Goal: Task Accomplishment & Management: Complete application form

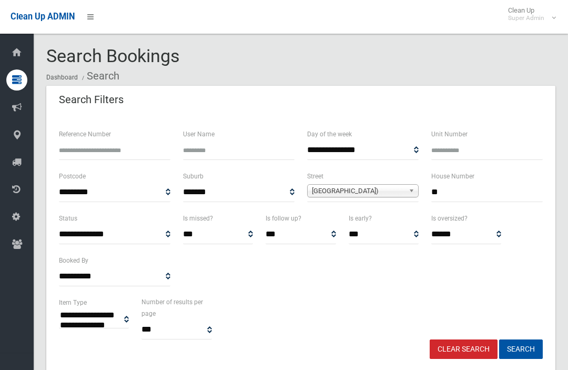
select select
click at [501, 196] on input "**" at bounding box center [487, 192] width 112 height 19
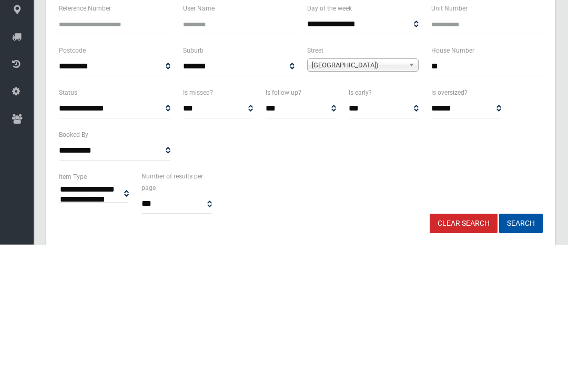
type input "*"
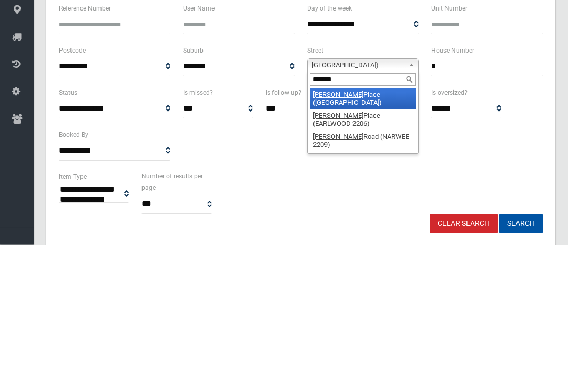
type input "********"
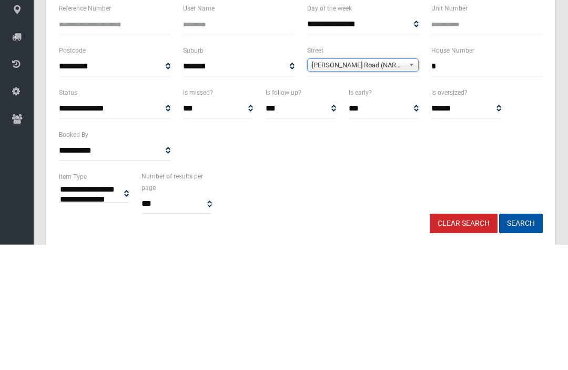
click at [521, 339] on button "Search" at bounding box center [521, 348] width 44 height 19
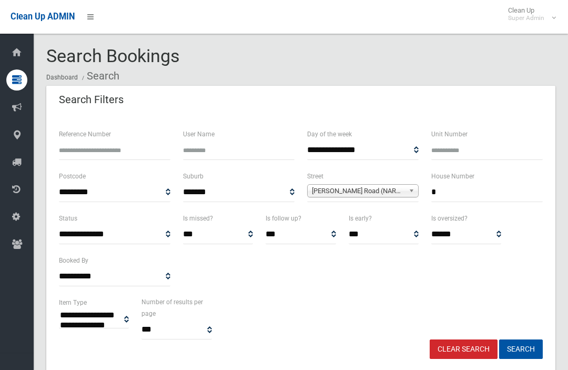
select select
click at [507, 194] on input "*" at bounding box center [487, 192] width 112 height 19
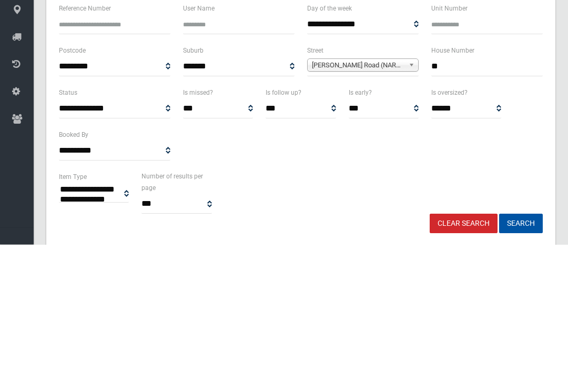
type input "**"
click at [521, 339] on button "Search" at bounding box center [521, 348] width 44 height 19
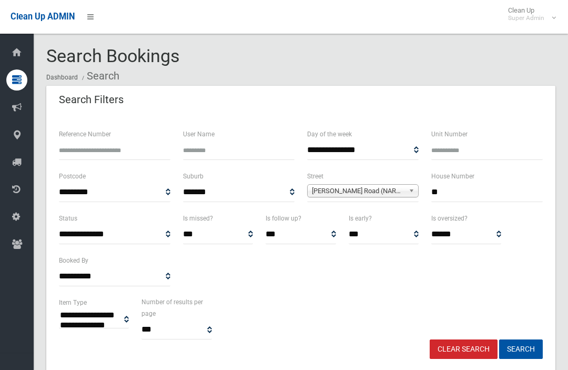
select select
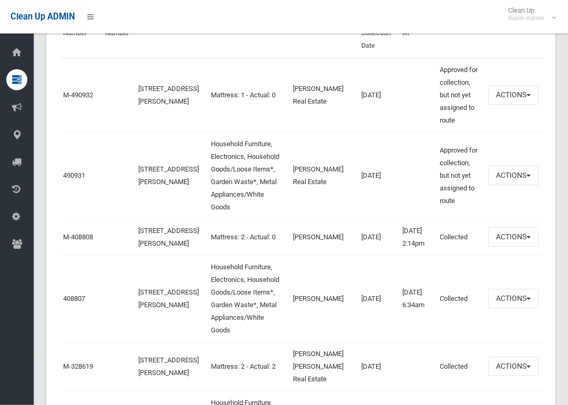
scroll to position [420, 0]
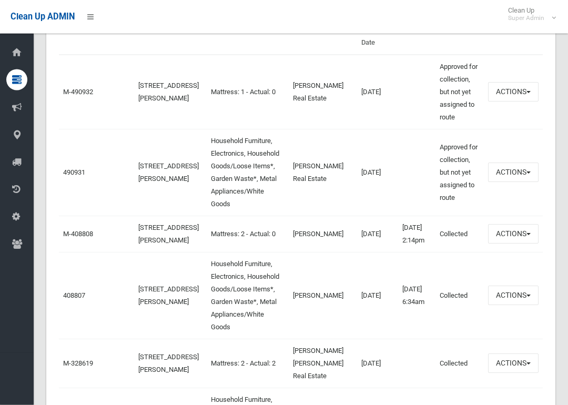
click at [64, 177] on link "490931" at bounding box center [74, 173] width 22 height 8
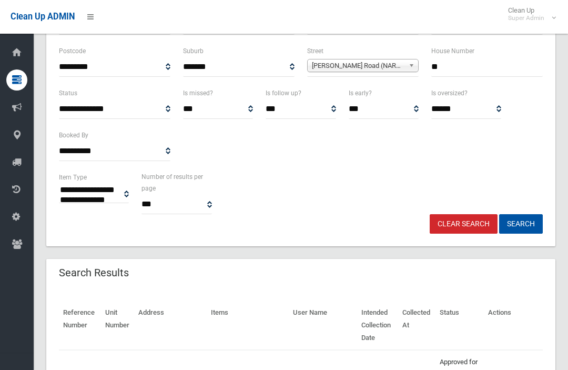
scroll to position [0, 0]
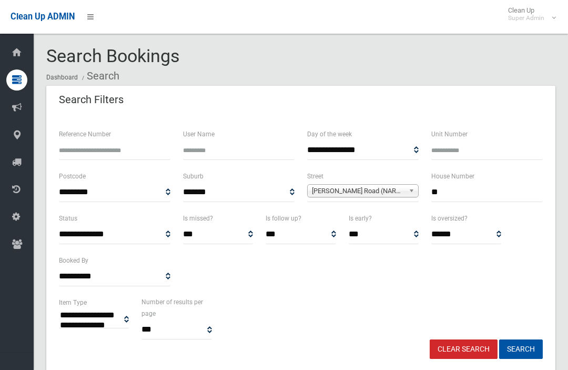
click at [497, 200] on input "**" at bounding box center [487, 192] width 112 height 19
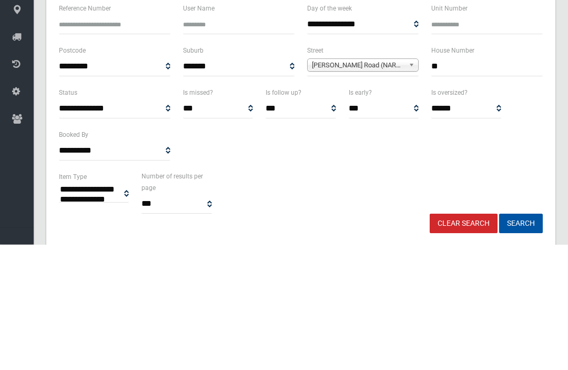
type input "*"
click at [521, 339] on button "Search" at bounding box center [521, 348] width 44 height 19
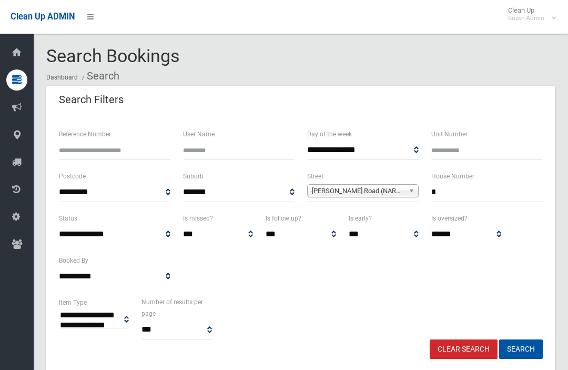
select select
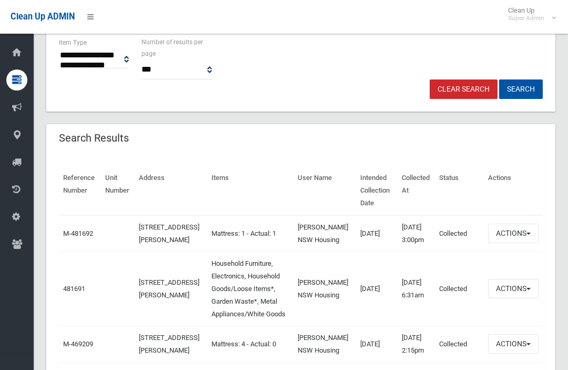
scroll to position [258, 0]
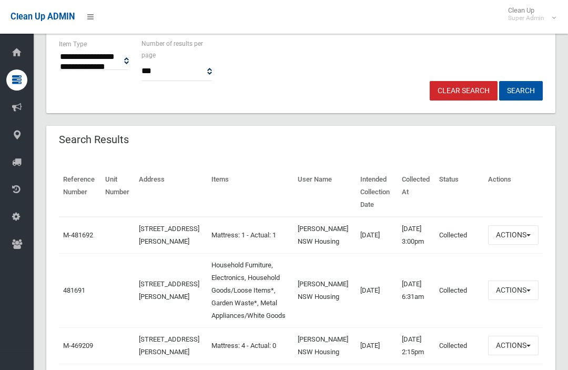
click at [532, 245] on button "Actions" at bounding box center [513, 234] width 51 height 19
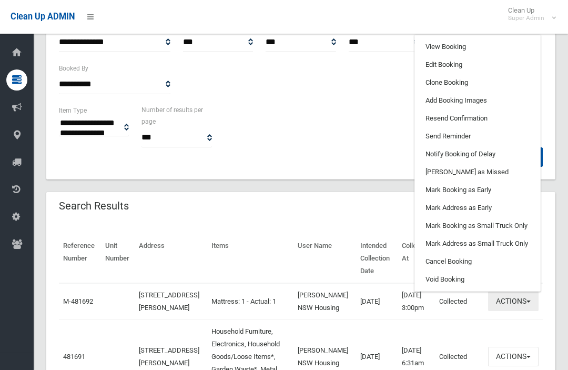
scroll to position [191, 0]
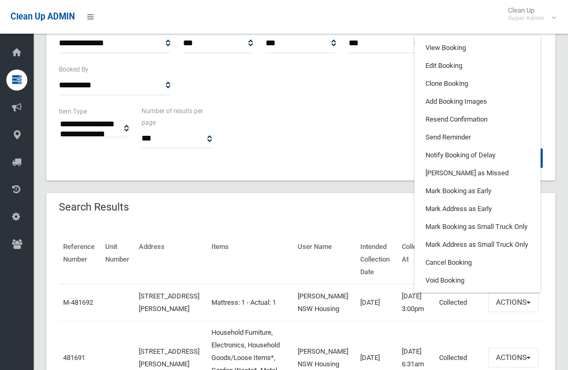
click at [499, 93] on link "Clone Booking" at bounding box center [477, 84] width 125 height 18
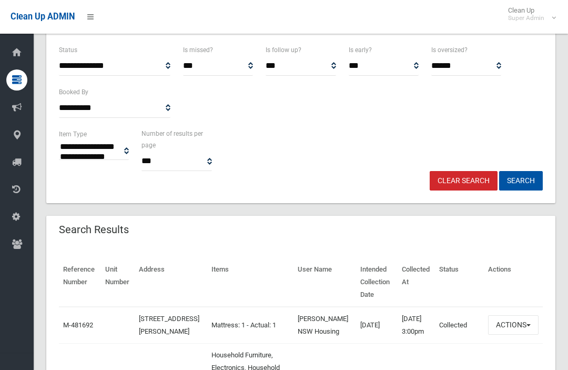
scroll to position [165, 0]
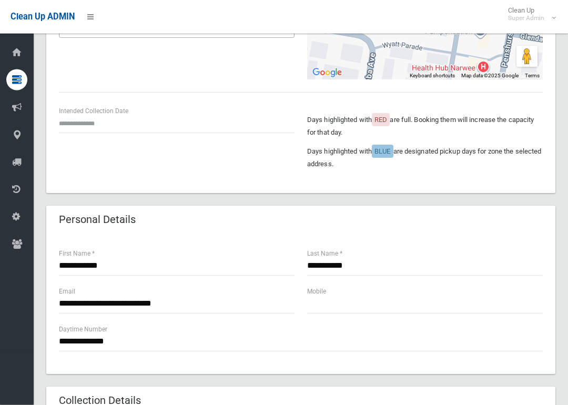
scroll to position [171, 0]
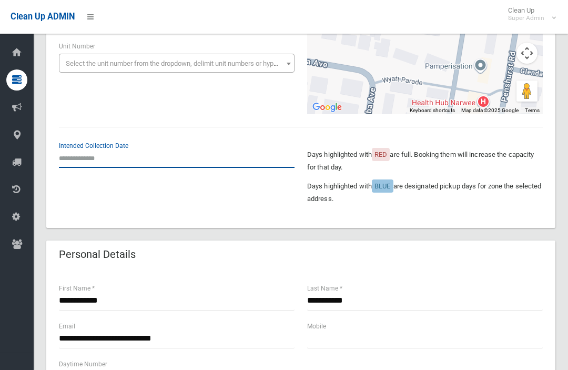
click at [69, 156] on input "text" at bounding box center [177, 157] width 236 height 19
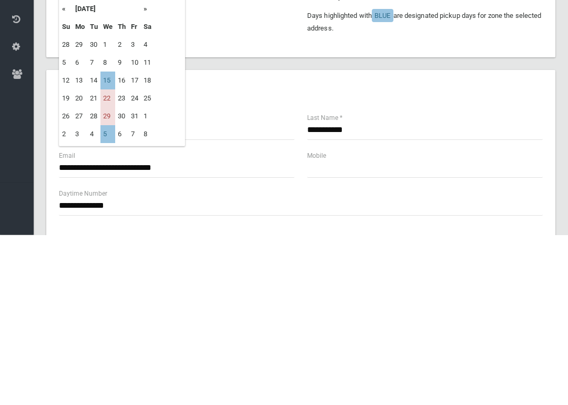
click at [106, 296] on td "5" at bounding box center [107, 305] width 15 height 18
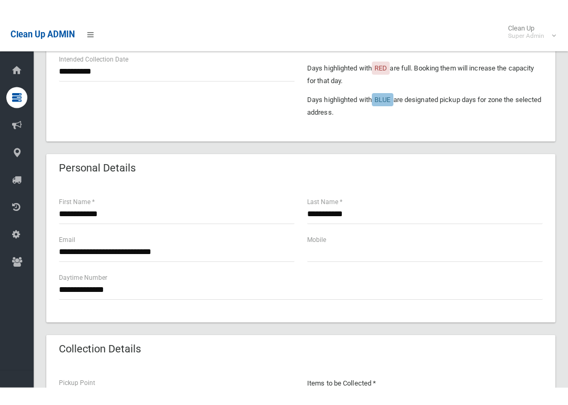
scroll to position [242, 0]
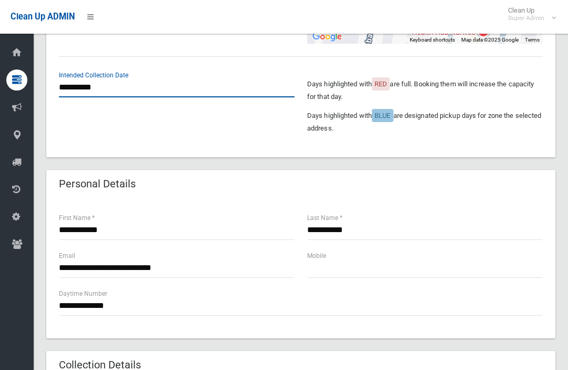
click at [72, 88] on input "**********" at bounding box center [177, 87] width 236 height 19
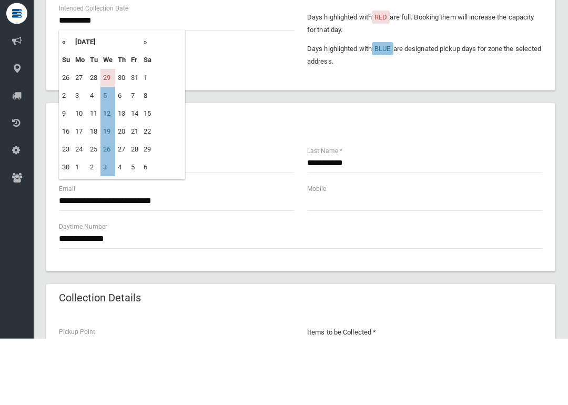
click at [67, 100] on th "«" at bounding box center [65, 109] width 13 height 18
click at [110, 189] on td "22" at bounding box center [107, 198] width 15 height 18
type input "**********"
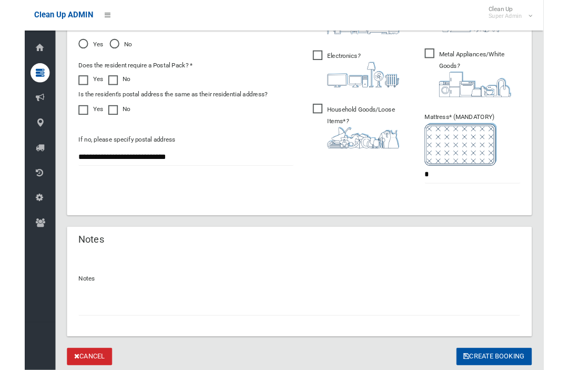
scroll to position [691, 0]
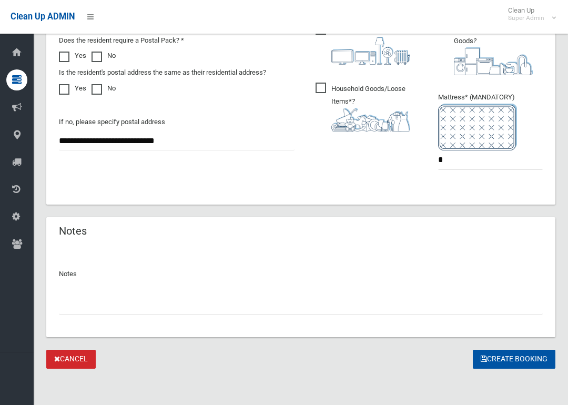
click at [522, 361] on button "Create Booking" at bounding box center [514, 359] width 83 height 19
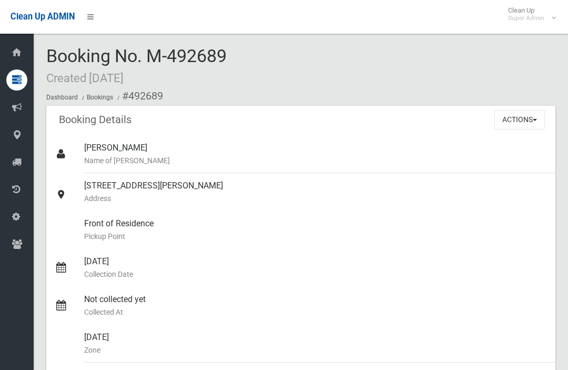
click at [134, 96] on li "#492689" at bounding box center [139, 95] width 48 height 19
click at [136, 95] on li "#492689" at bounding box center [139, 95] width 48 height 19
click at [125, 96] on li "#492689" at bounding box center [139, 95] width 48 height 19
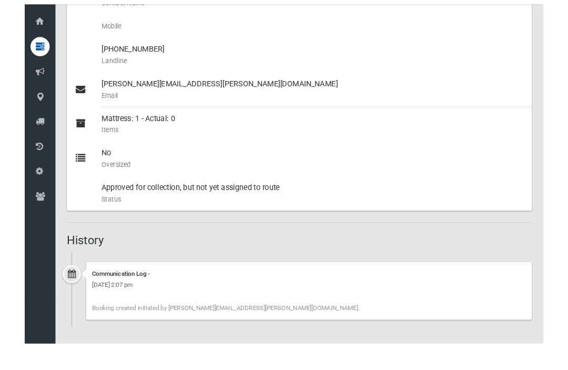
scroll to position [385, 0]
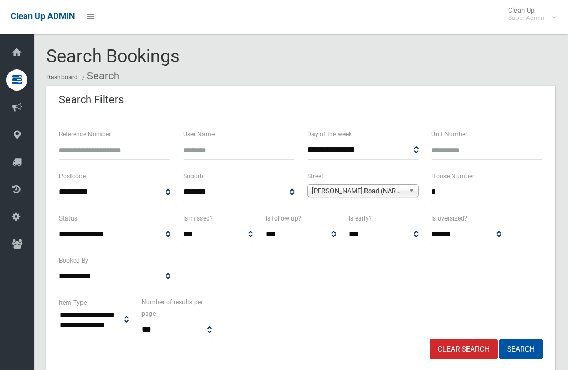
select select
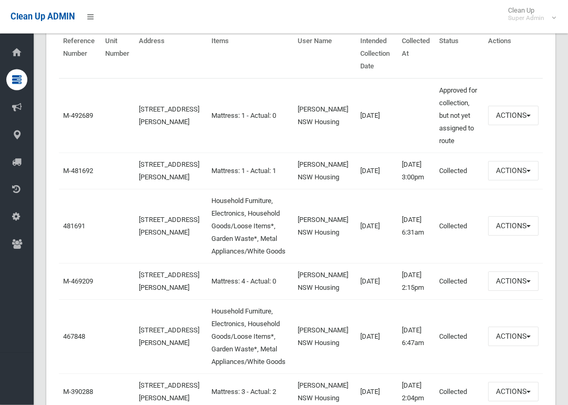
scroll to position [398, 0]
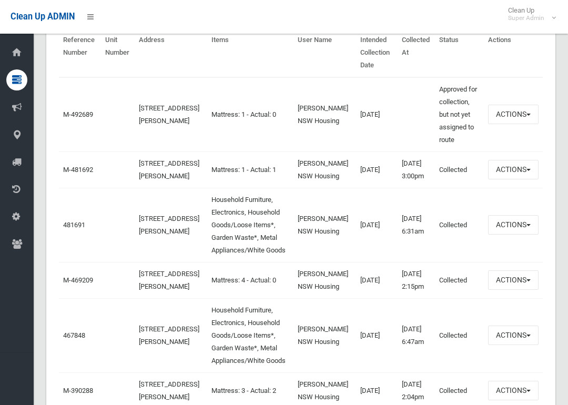
click at [69, 229] on link "481691" at bounding box center [74, 225] width 22 height 8
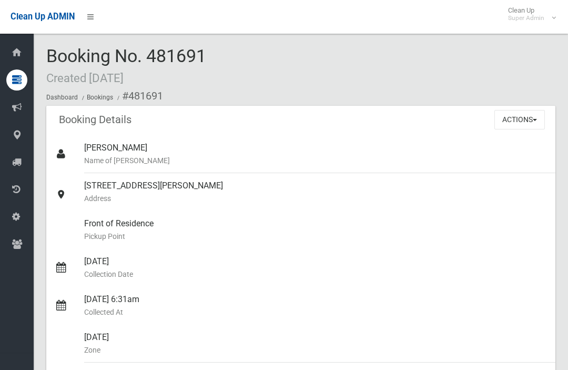
click at [511, 120] on button "Actions" at bounding box center [519, 119] width 51 height 19
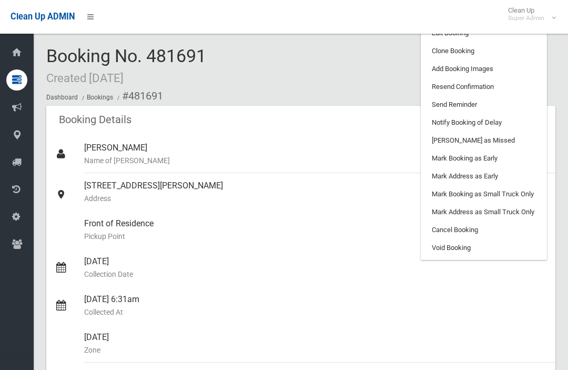
click at [436, 47] on link "Clone Booking" at bounding box center [483, 51] width 125 height 18
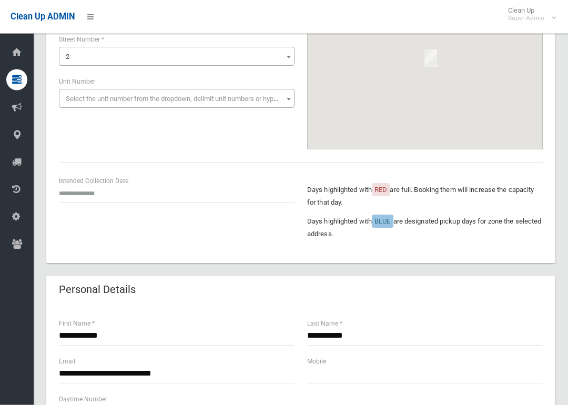
scroll to position [135, 0]
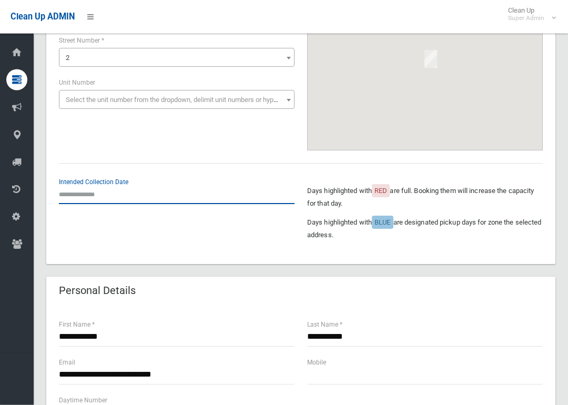
click at [74, 202] on input "text" at bounding box center [177, 194] width 236 height 19
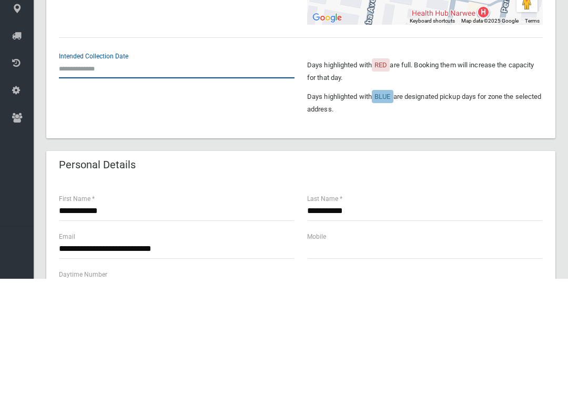
click at [77, 185] on input "text" at bounding box center [177, 194] width 236 height 19
click at [83, 185] on input "text" at bounding box center [177, 194] width 236 height 19
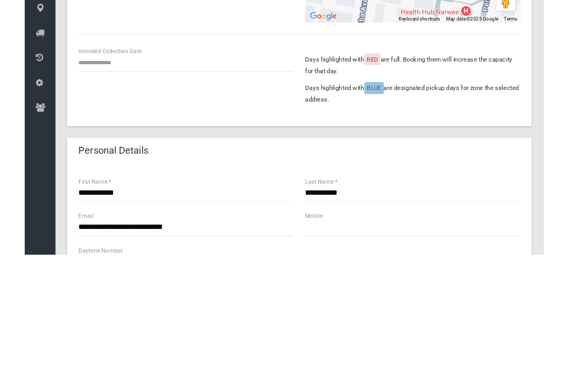
scroll to position [261, 0]
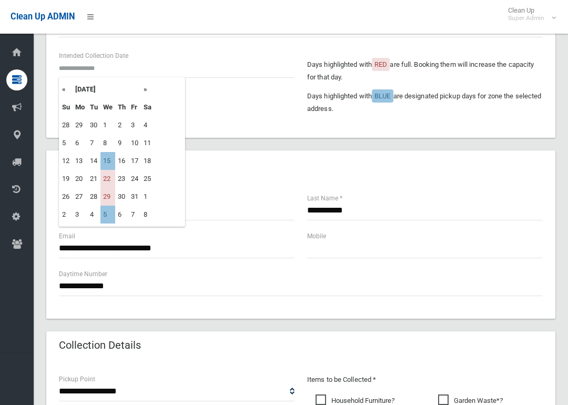
click at [103, 179] on td "22" at bounding box center [107, 179] width 15 height 18
type input "**********"
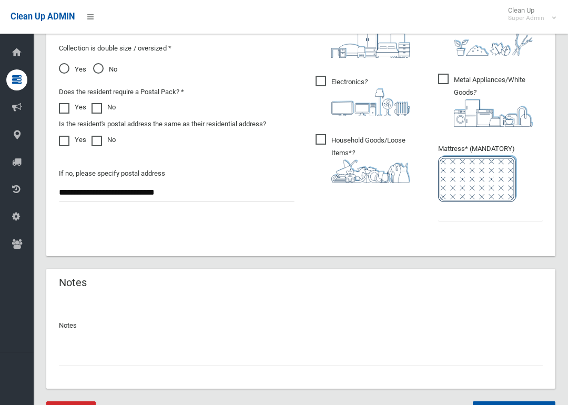
scroll to position [639, 0]
click at [459, 218] on input "text" at bounding box center [490, 211] width 105 height 19
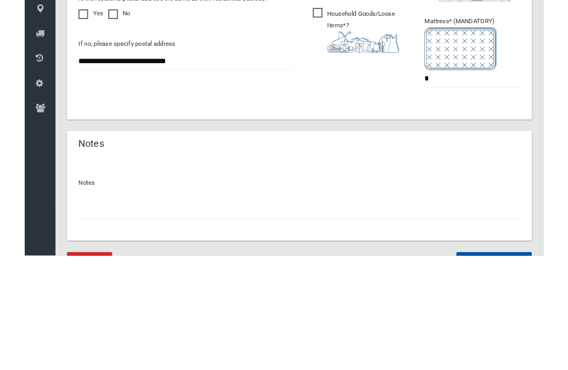
scroll to position [691, 0]
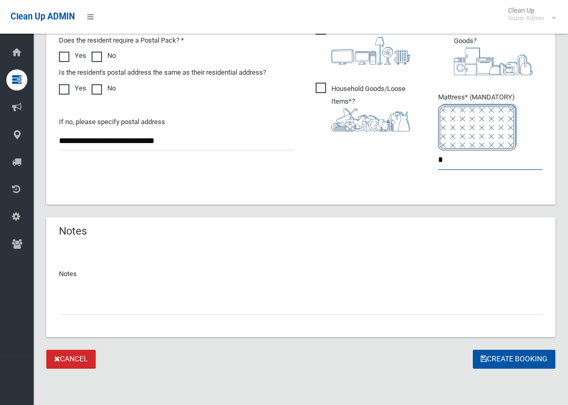
type input "*"
click at [491, 357] on button "Create Booking" at bounding box center [514, 359] width 83 height 19
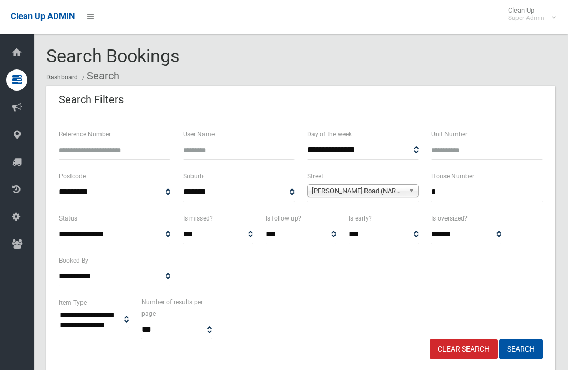
select select
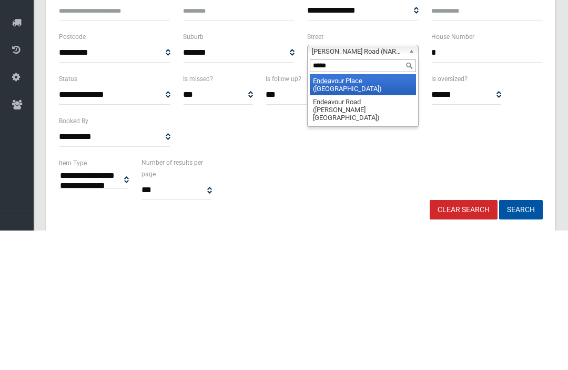
type input "******"
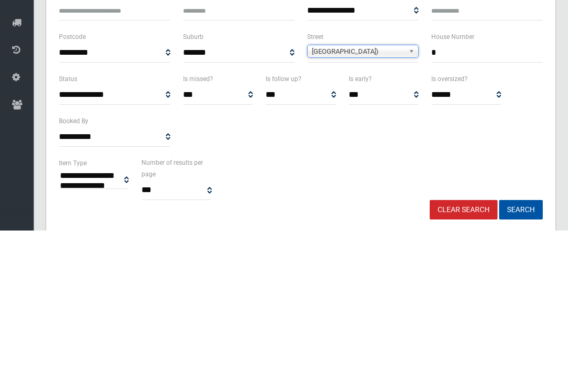
click at [521, 339] on button "Search" at bounding box center [521, 348] width 44 height 19
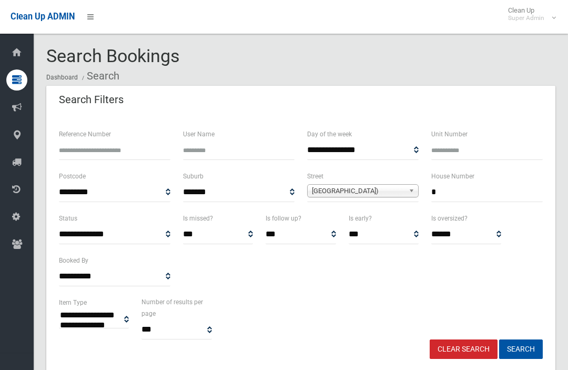
select select
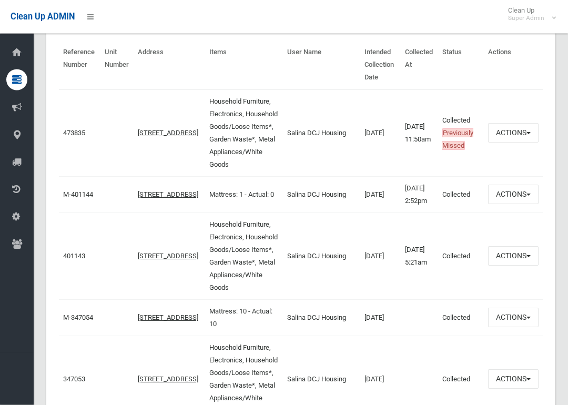
scroll to position [387, 0]
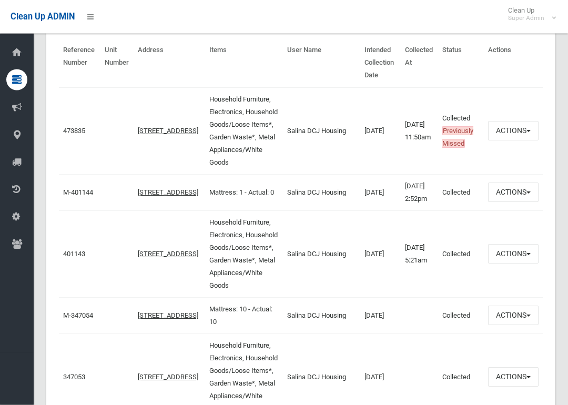
click at [517, 122] on button "Actions" at bounding box center [513, 131] width 51 height 19
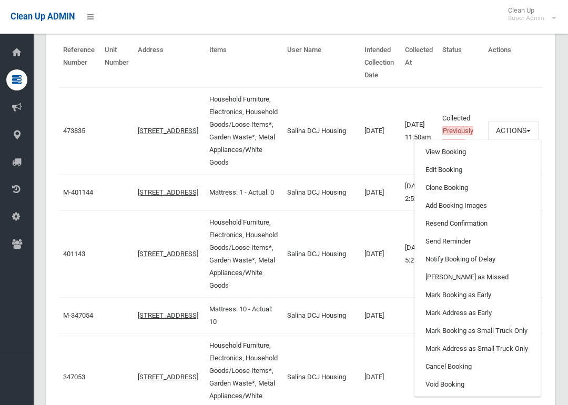
click at [498, 179] on link "Clone Booking" at bounding box center [477, 188] width 125 height 18
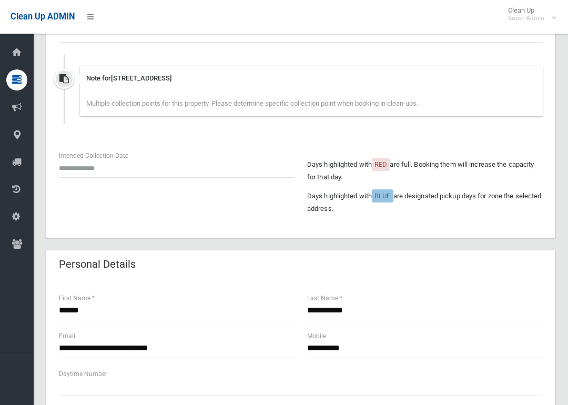
scroll to position [345, 0]
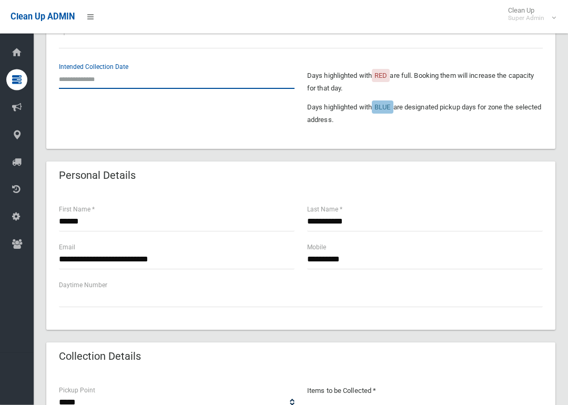
click at [94, 87] on input "text" at bounding box center [177, 79] width 236 height 19
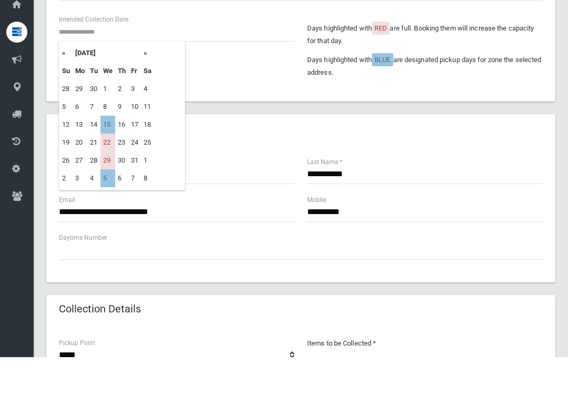
click at [110, 164] on td "15" at bounding box center [107, 173] width 15 height 18
type input "**********"
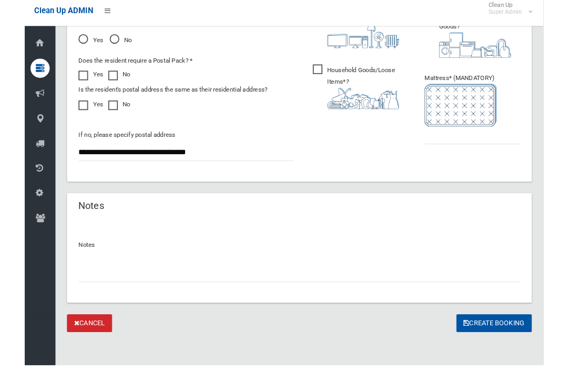
scroll to position [797, 0]
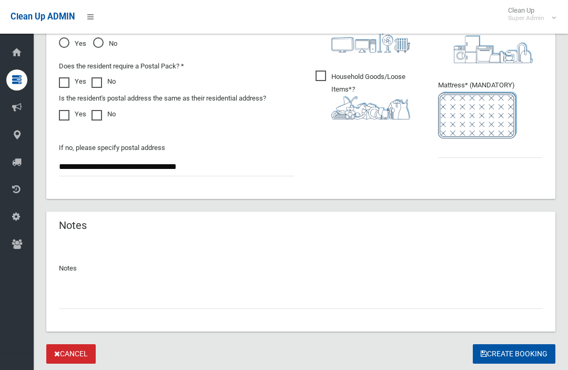
click at [493, 345] on button "Create Booking" at bounding box center [514, 353] width 83 height 19
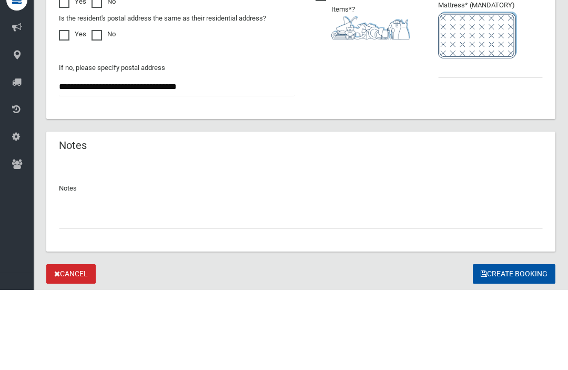
scroll to position [827, 0]
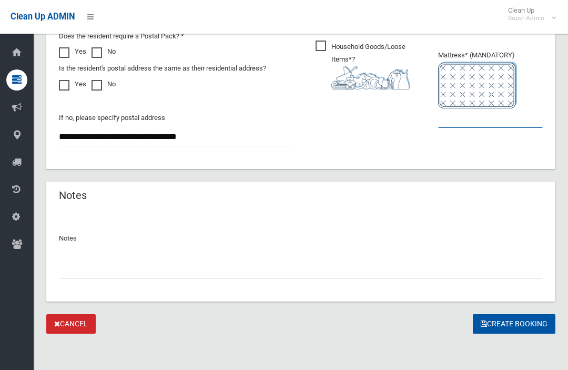
click at [495, 125] on input "text" at bounding box center [490, 117] width 105 height 19
type input "*"
click at [531, 324] on button "Create Booking" at bounding box center [514, 323] width 83 height 19
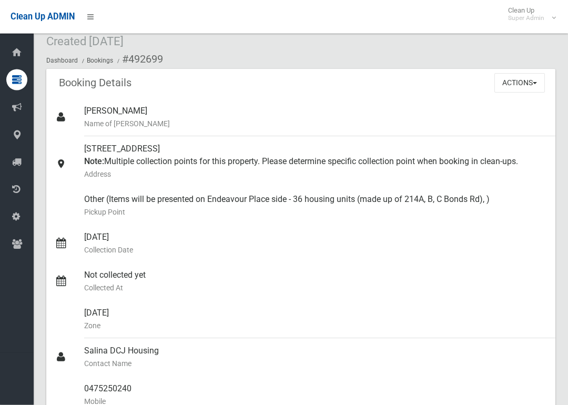
scroll to position [38, 0]
